Goal: Task Accomplishment & Management: Complete application form

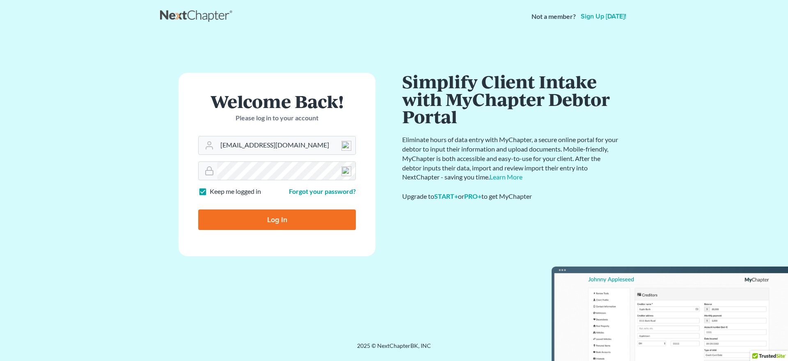
click at [317, 224] on input "Log In" at bounding box center [277, 219] width 158 height 21
type input "Thinking..."
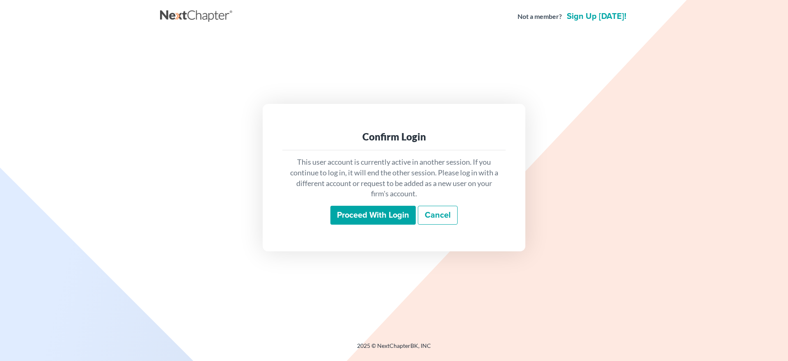
click at [344, 218] on input "Proceed with login" at bounding box center [372, 215] width 85 height 19
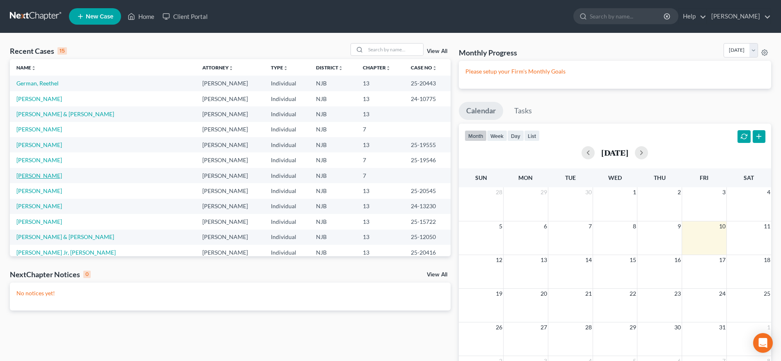
click at [44, 177] on link "Williams, Zyaire" at bounding box center [39, 175] width 46 height 7
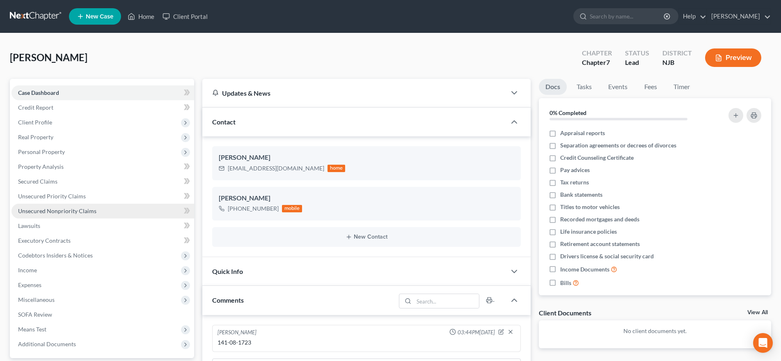
click at [96, 212] on link "Unsecured Nonpriority Claims" at bounding box center [102, 211] width 183 height 15
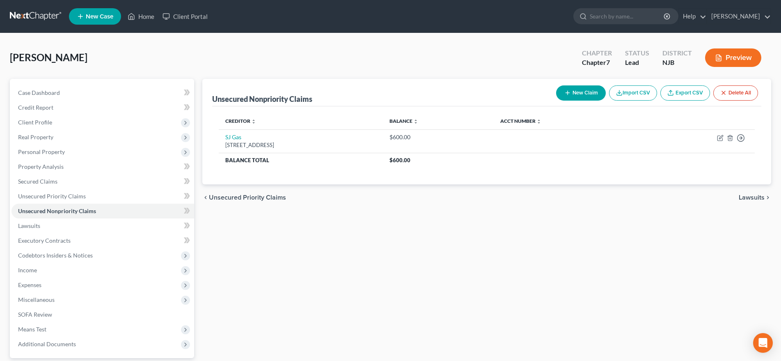
click at [585, 91] on button "New Claim" at bounding box center [581, 92] width 50 height 15
select select "0"
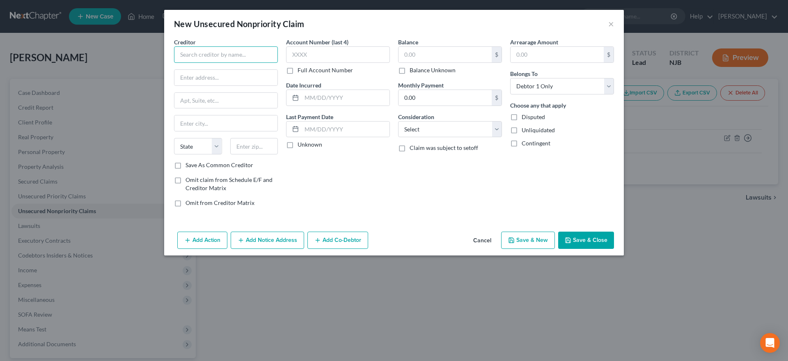
click at [194, 52] on input "text" at bounding box center [226, 54] width 104 height 16
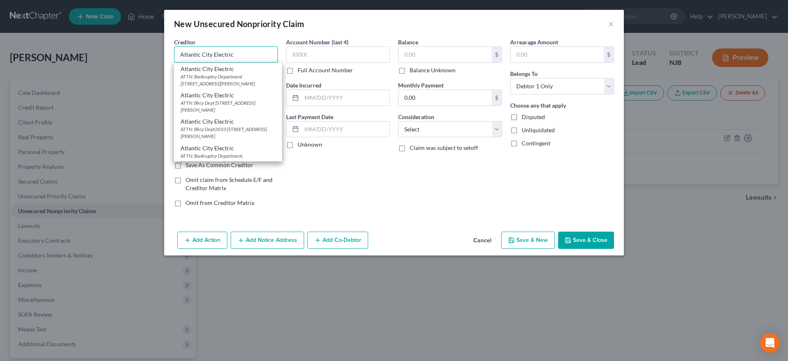
type input "Atlantic City Electric"
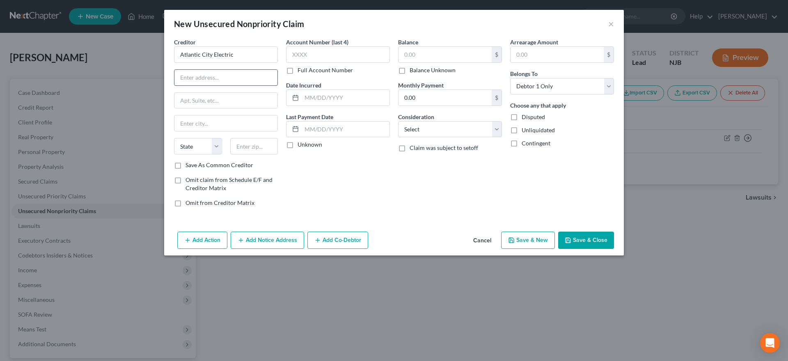
click at [188, 75] on input "text" at bounding box center [225, 78] width 103 height 16
type input "8 Corporate Center Drive"
type input "11747"
type input "Melville"
select select "35"
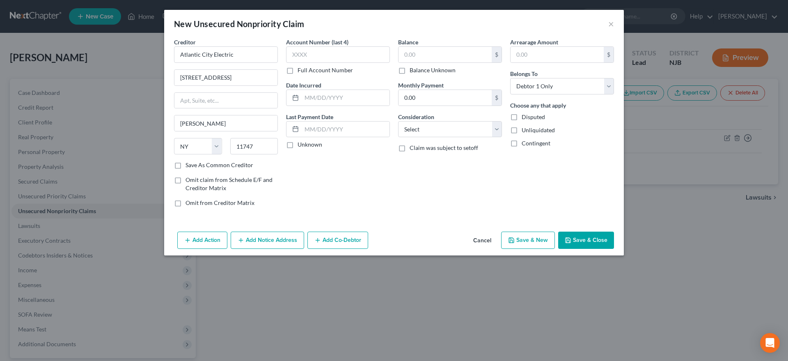
click at [307, 172] on div "Account Number (last 4) Full Account Number Date Incurred Last Payment Date Unk…" at bounding box center [338, 126] width 112 height 176
click at [427, 55] on input "text" at bounding box center [445, 55] width 93 height 16
type input "562.00"
select select "14"
click option "Other" at bounding box center [0, 0] width 0 height 0
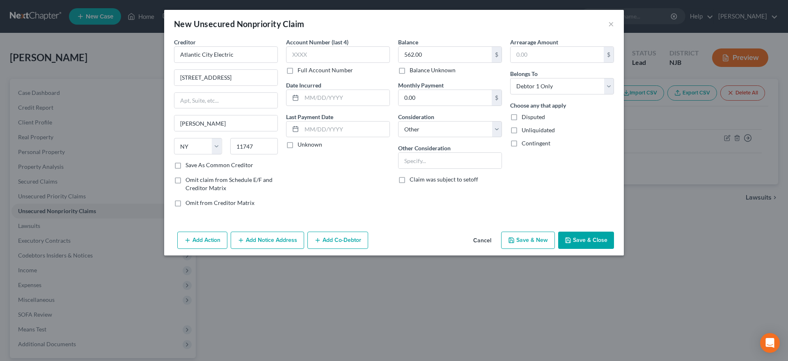
click at [513, 241] on icon "button" at bounding box center [511, 240] width 7 height 7
select select "0"
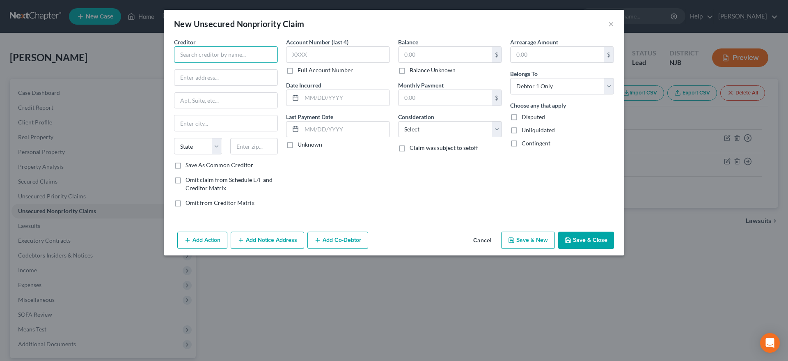
click at [201, 55] on input "text" at bounding box center [226, 54] width 104 height 16
type input "Credit Acceptance Corp."
type input "PO Box 513"
type input "48037"
click at [341, 162] on div "Account Number (last 4) Full Account Number Date Incurred Last Payment Date Unk…" at bounding box center [338, 126] width 112 height 176
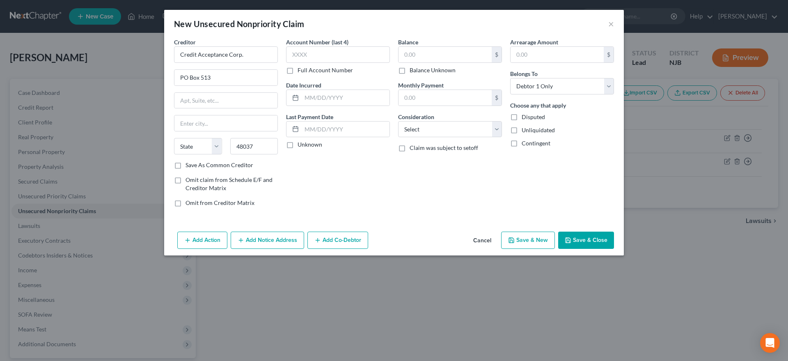
type input "Southfield"
select select "23"
click at [421, 50] on input "text" at bounding box center [445, 55] width 93 height 16
type input "10,748.00"
click at [398, 121] on select "Select Cable / Satellite Services Collection Agency Credit Card Debt Debt Couns…" at bounding box center [450, 129] width 104 height 16
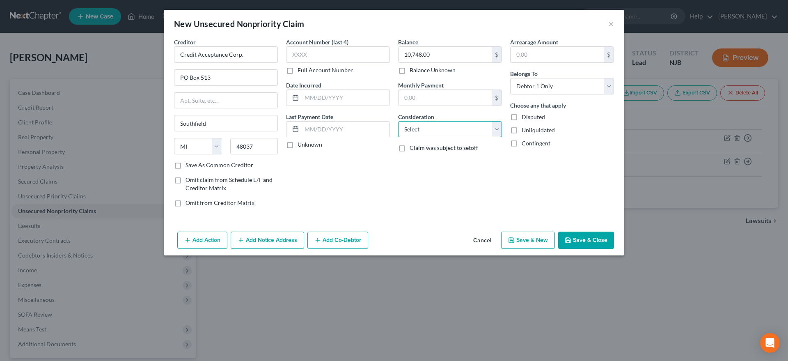
select select "14"
click option "Other" at bounding box center [0, 0] width 0 height 0
click at [517, 240] on button "Save & New" at bounding box center [528, 239] width 54 height 17
select select "0"
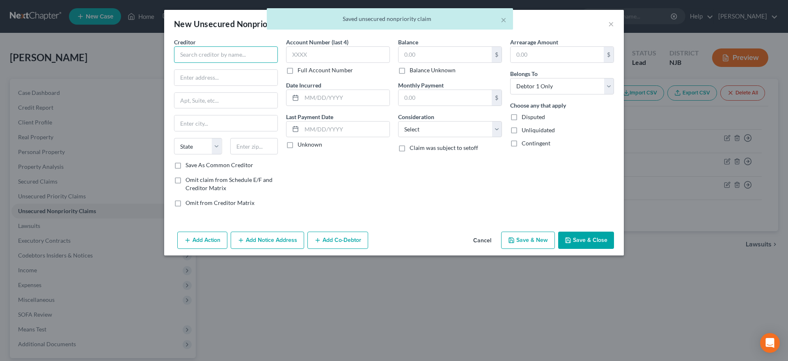
click at [197, 55] on input "text" at bounding box center [226, 54] width 104 height 16
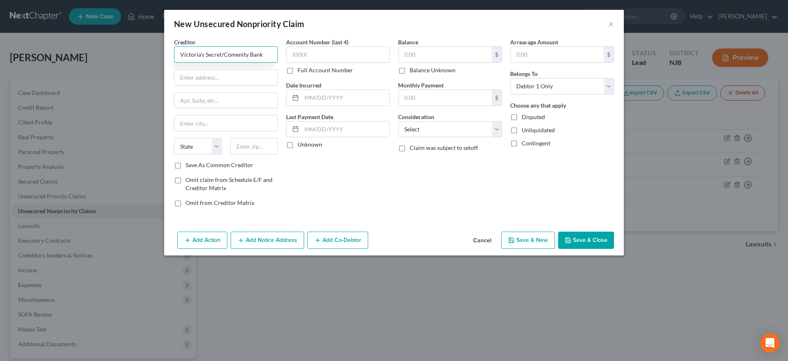
type input "Victoria's Secret/Comenity Bank"
type input "PO Box 182789"
type input "43218"
click at [174, 138] on select "State AL AK AR AZ CA CO CT DE DC FL GA GU HI ID IL IN IA KS KY LA ME MD MA MI M…" at bounding box center [198, 146] width 48 height 16
type input "Columbus"
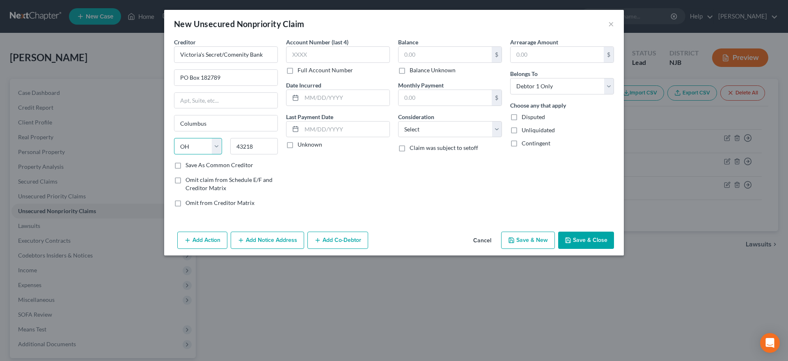
select select "36"
click option "OH" at bounding box center [0, 0] width 0 height 0
click at [424, 55] on input "text" at bounding box center [445, 55] width 93 height 16
type input "00.00"
click at [398, 121] on select "Select Cable / Satellite Services Collection Agency Credit Card Debt Debt Couns…" at bounding box center [450, 129] width 104 height 16
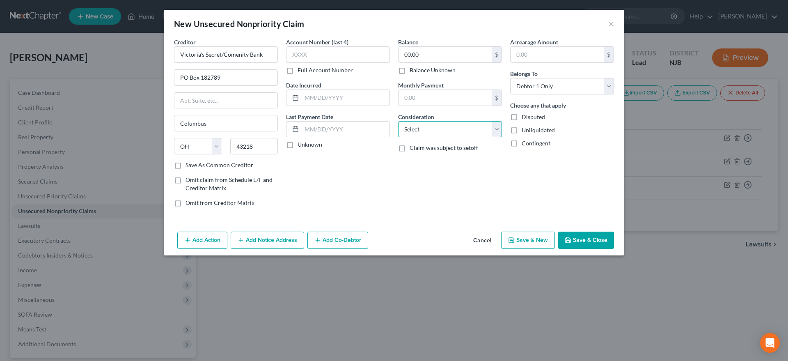
select select "2"
click option "Credit Card Debt" at bounding box center [0, 0] width 0 height 0
click at [461, 179] on div "Balance 00.00 $ Balance Unknown Balance Undetermined 00.00 $ Balance Unknown Mo…" at bounding box center [450, 126] width 112 height 176
click at [512, 241] on icon "button" at bounding box center [511, 240] width 7 height 7
type input "0.00"
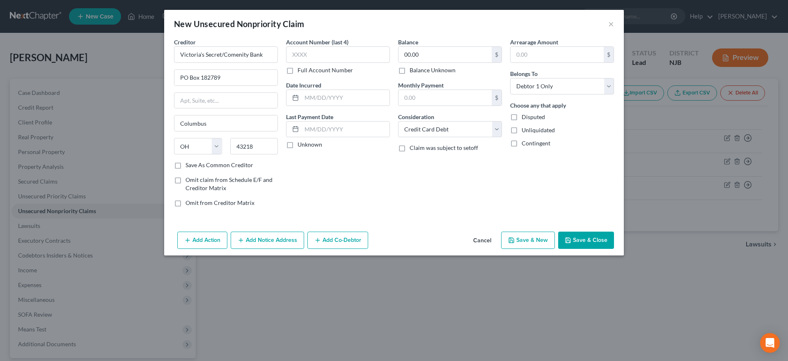
type input "0.00"
select select "0"
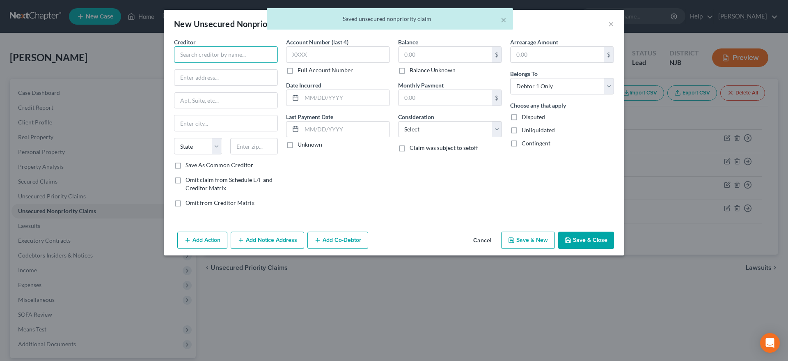
click at [193, 55] on input "text" at bounding box center [226, 54] width 104 height 16
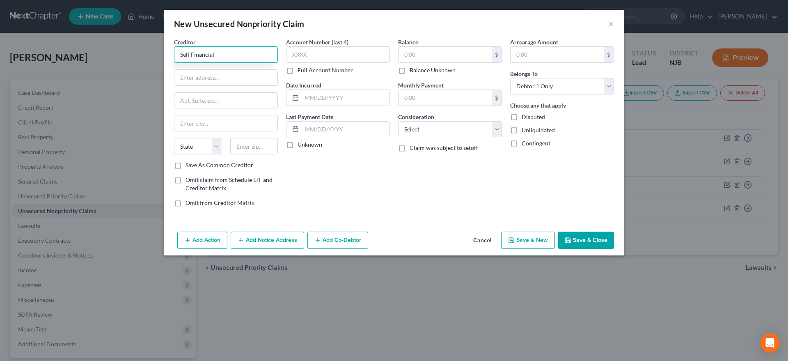
type input "Self Financial"
type input "1801 Main Street"
type input "64108"
click at [343, 187] on div "Account Number (last 4) Full Account Number Date Incurred Last Payment Date Unk…" at bounding box center [338, 126] width 112 height 176
type input "Kansas City"
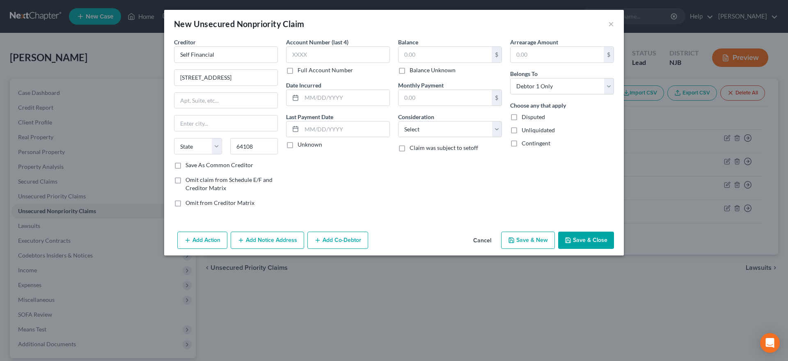
select select "26"
click at [425, 54] on input "text" at bounding box center [445, 55] width 93 height 16
type input "297.00"
click at [398, 121] on select "Select Cable / Satellite Services Collection Agency Credit Card Debt Debt Couns…" at bounding box center [450, 129] width 104 height 16
select select "14"
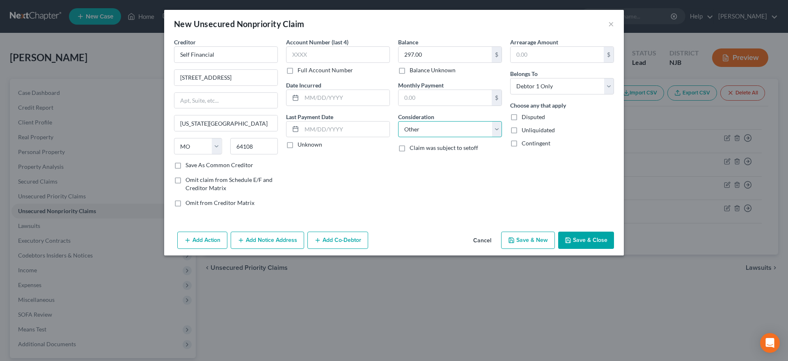
click option "Other" at bounding box center [0, 0] width 0 height 0
click at [513, 241] on icon "button" at bounding box center [511, 240] width 7 height 7
select select "0"
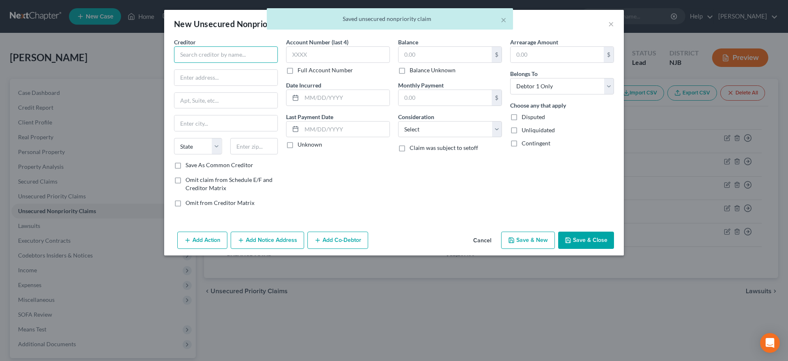
click at [203, 54] on input "text" at bounding box center [226, 54] width 104 height 16
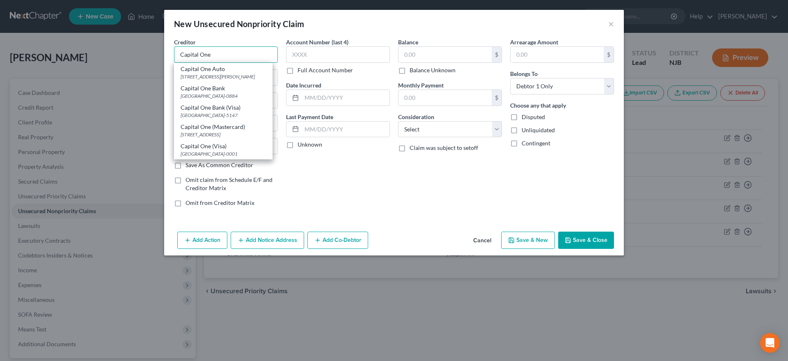
type input "Capital One"
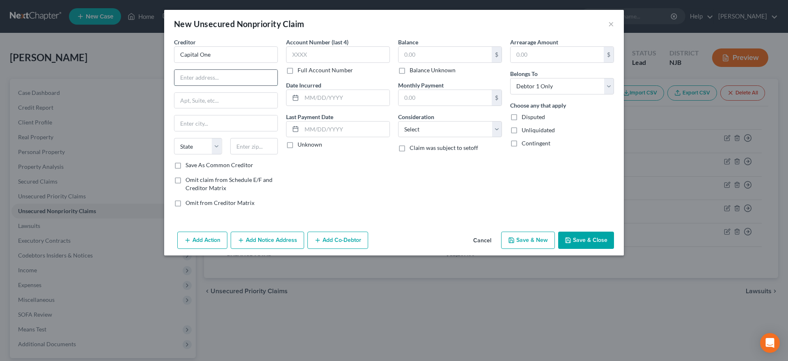
click at [199, 78] on input "text" at bounding box center [225, 78] width 103 height 16
type input "PO Box 31293"
type input "84131"
click at [364, 179] on div "Account Number (last 4) Full Account Number Date Incurred Last Payment Date Unk…" at bounding box center [338, 126] width 112 height 176
type input "Salt Lake City"
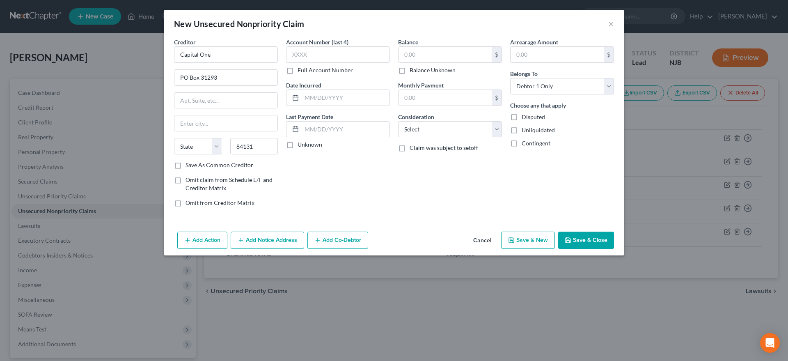
select select "46"
click at [438, 54] on input "text" at bounding box center [445, 55] width 93 height 16
type input "00.00"
click at [398, 121] on select "Select Cable / Satellite Services Collection Agency Credit Card Debt Debt Couns…" at bounding box center [450, 129] width 104 height 16
select select "2"
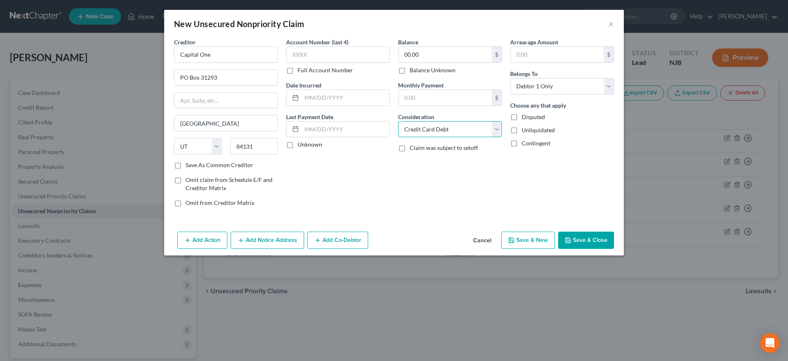
click option "Credit Card Debt" at bounding box center [0, 0] width 0 height 0
click at [514, 243] on button "Save & New" at bounding box center [528, 239] width 54 height 17
select select "0"
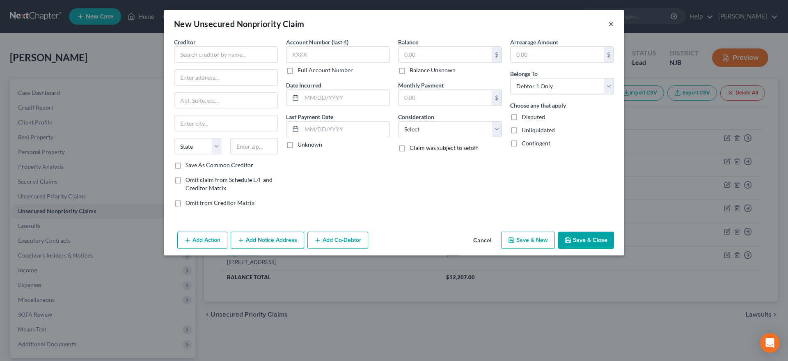
click at [611, 24] on button "×" at bounding box center [611, 24] width 6 height 10
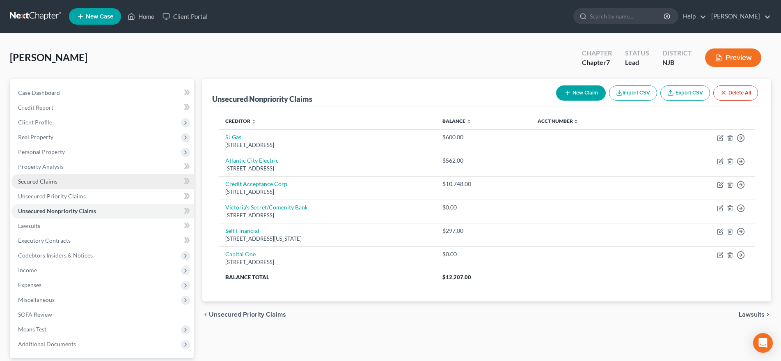
click at [65, 184] on link "Secured Claims" at bounding box center [102, 181] width 183 height 15
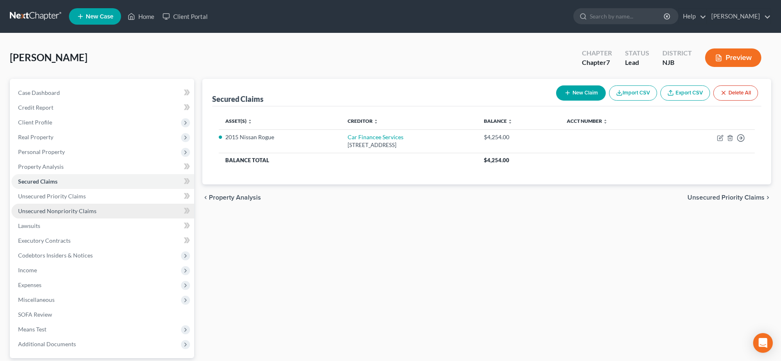
click at [54, 211] on span "Unsecured Nonpriority Claims" at bounding box center [57, 210] width 78 height 7
